Goal: Task Accomplishment & Management: Complete application form

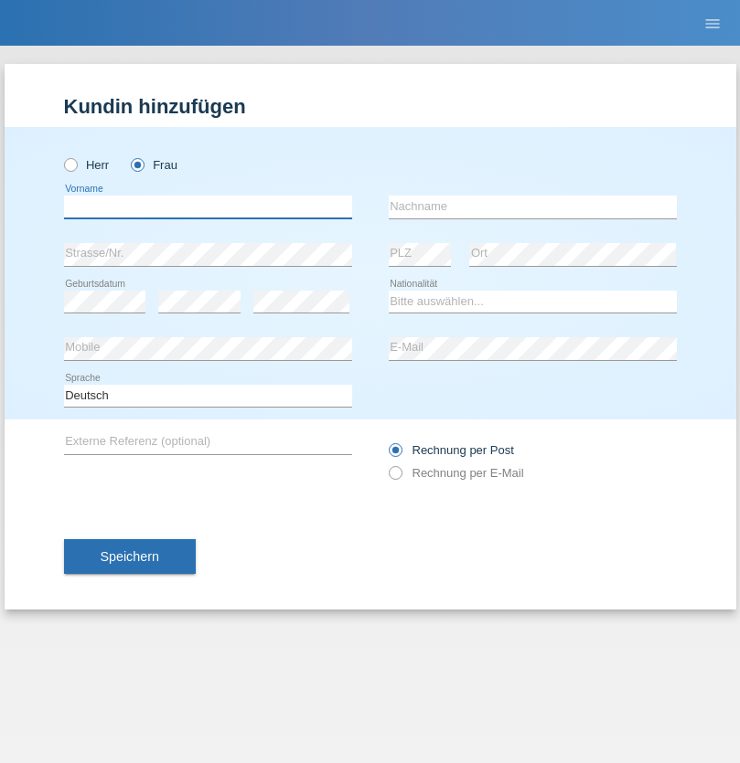
click at [208, 207] on input "text" at bounding box center [208, 207] width 288 height 23
type input "[PERSON_NAME]"
click at [532, 207] on input "text" at bounding box center [533, 207] width 288 height 23
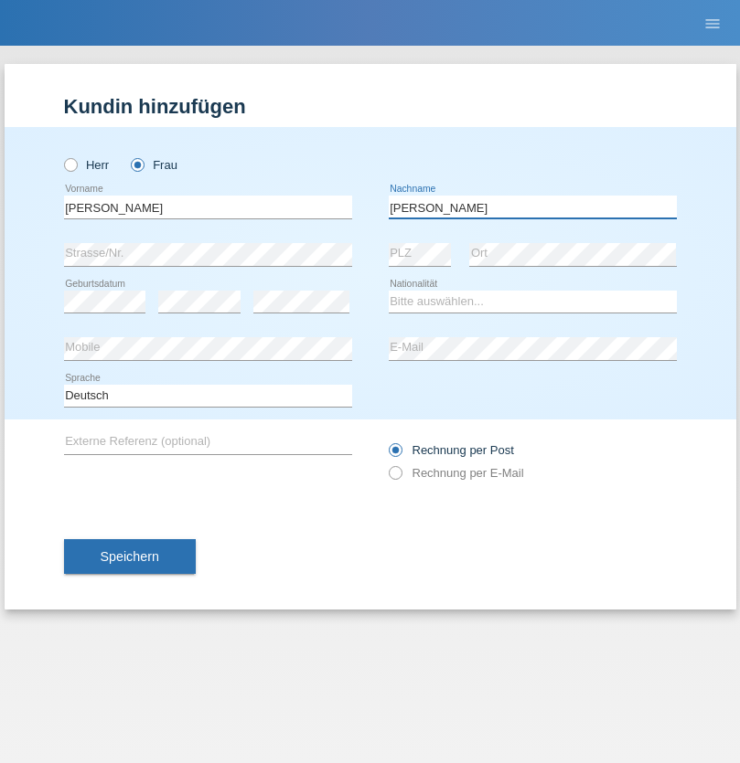
type input "Troyano"
select select "ES"
select select "C"
select select "25"
select select "10"
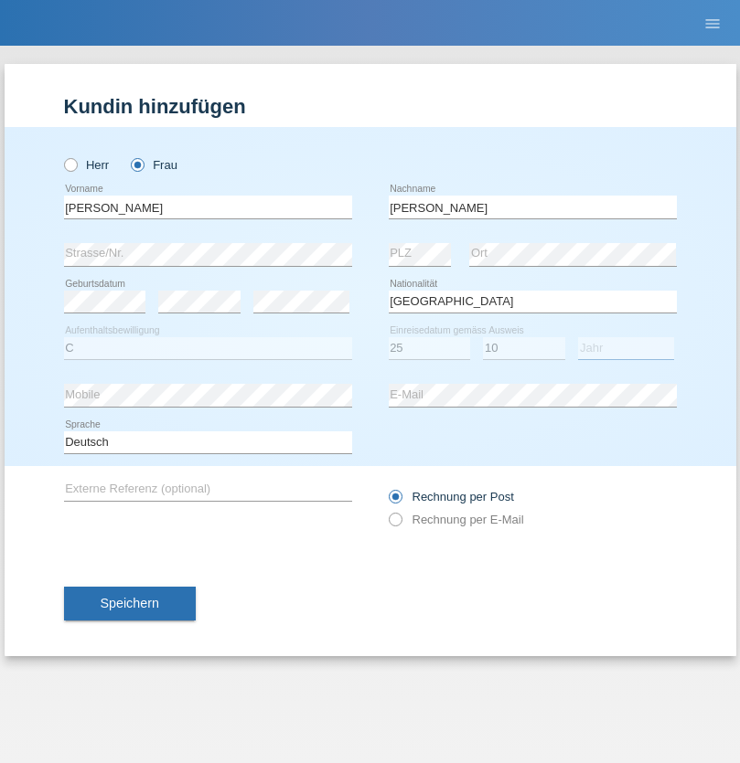
select select "1975"
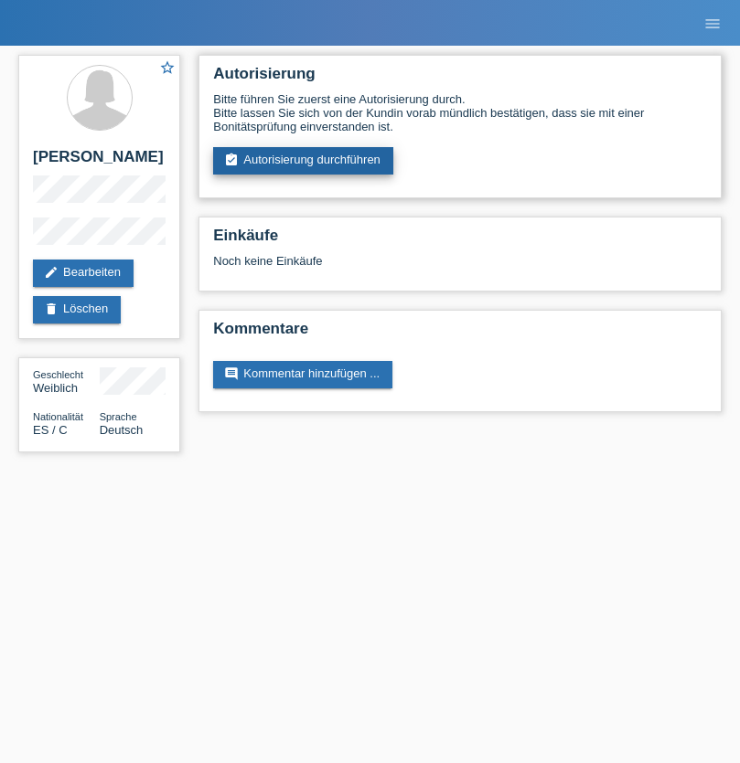
click at [304, 161] on link "assignment_turned_in Autorisierung durchführen" at bounding box center [303, 160] width 180 height 27
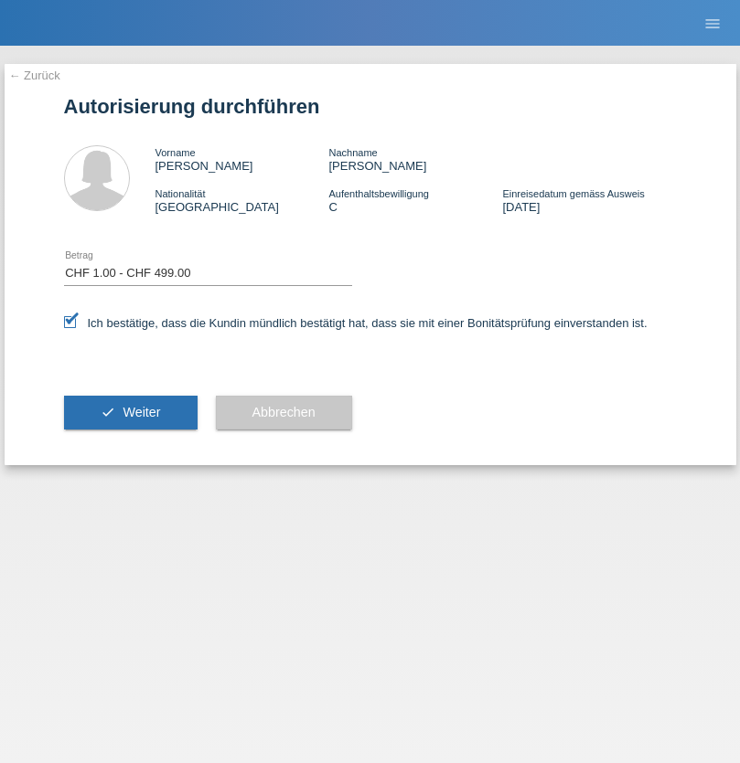
select select "1"
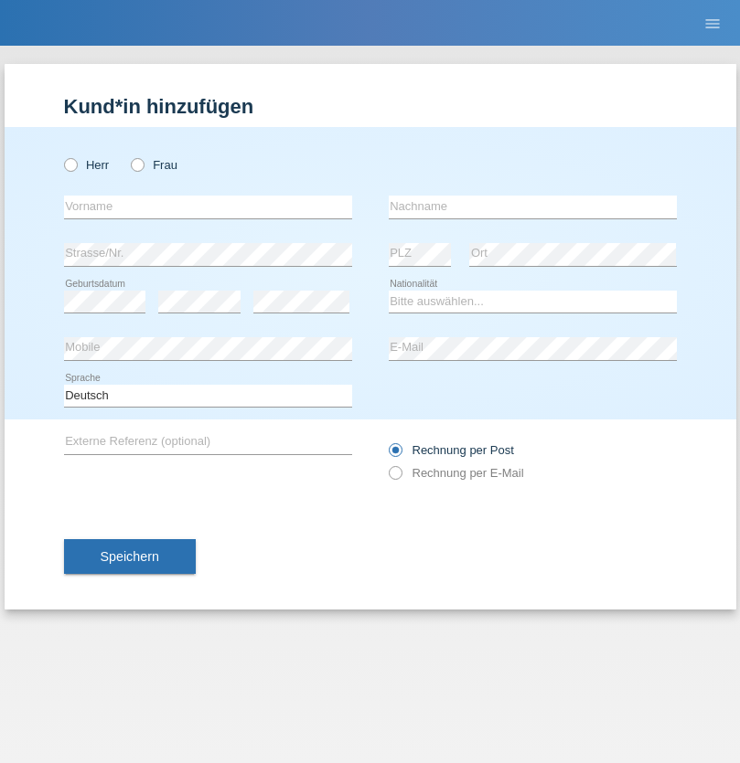
radio input "true"
click at [208, 207] on input "text" at bounding box center [208, 207] width 288 height 23
type input "Pantelija"
click at [532, 207] on input "text" at bounding box center [533, 207] width 288 height 23
type input "Glisic"
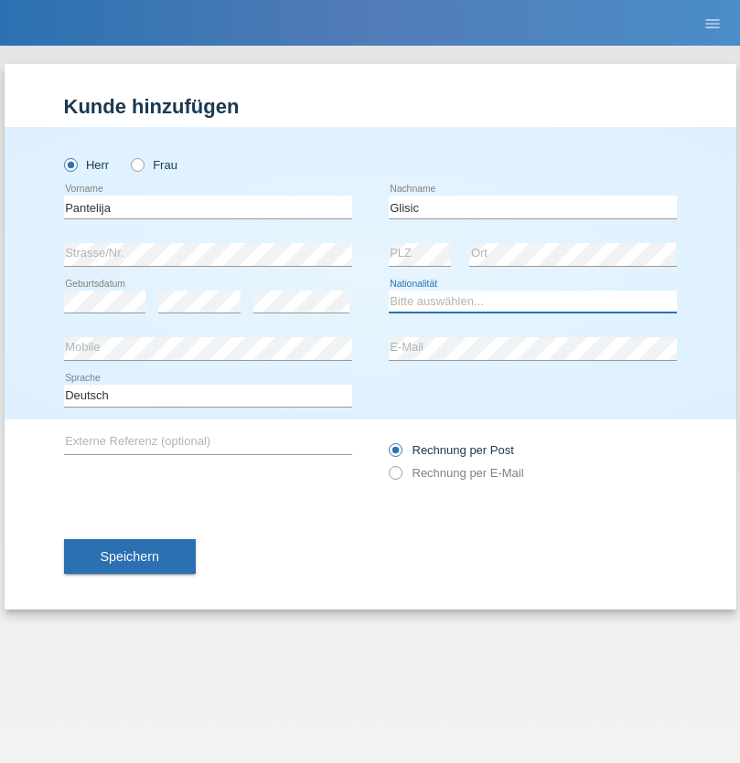
select select "CH"
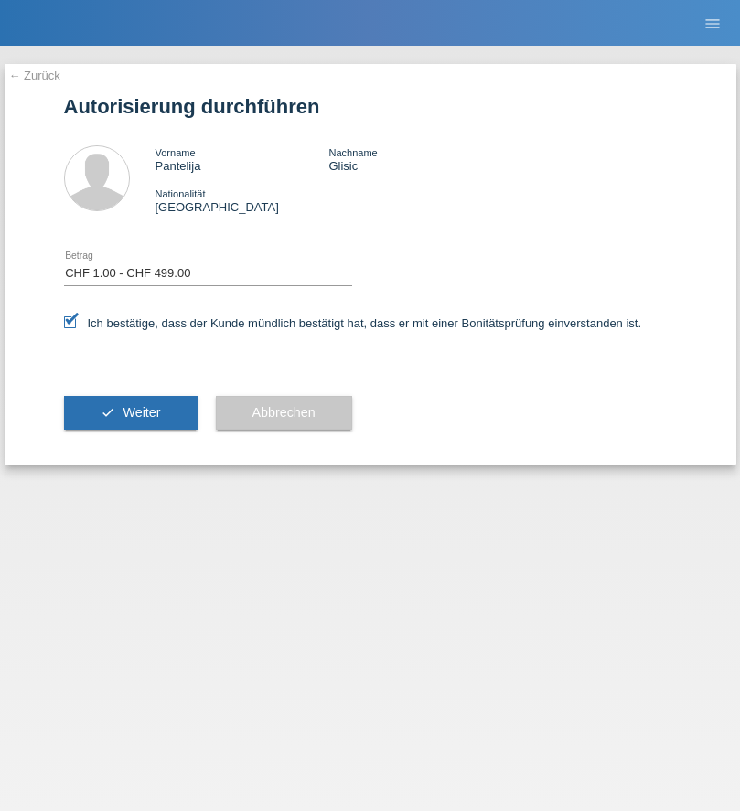
select select "1"
click at [130, 412] on span "Weiter" at bounding box center [141, 412] width 37 height 15
